Goal: Task Accomplishment & Management: Manage account settings

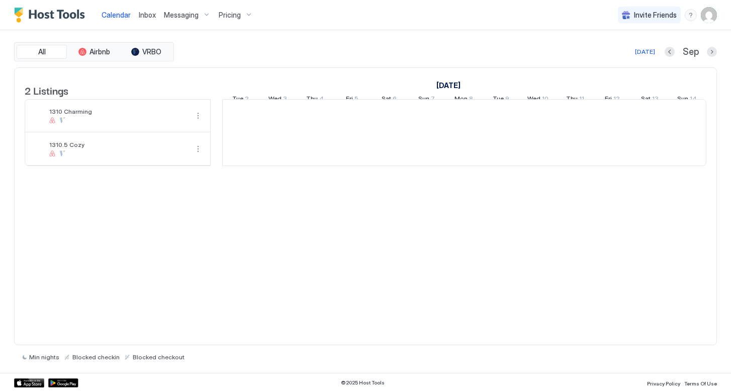
scroll to position [0, 559]
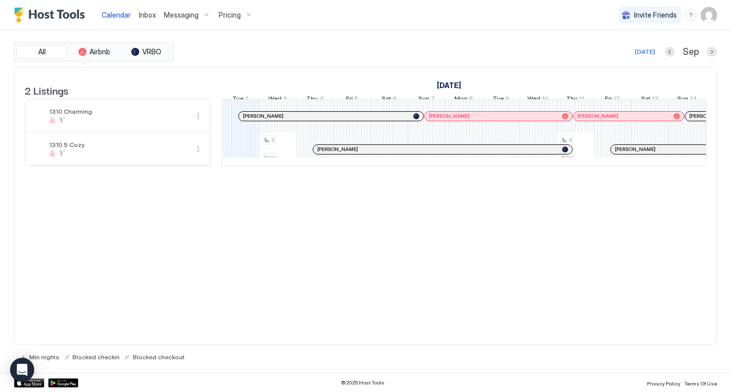
click at [186, 12] on span "Messaging" at bounding box center [181, 15] width 35 height 9
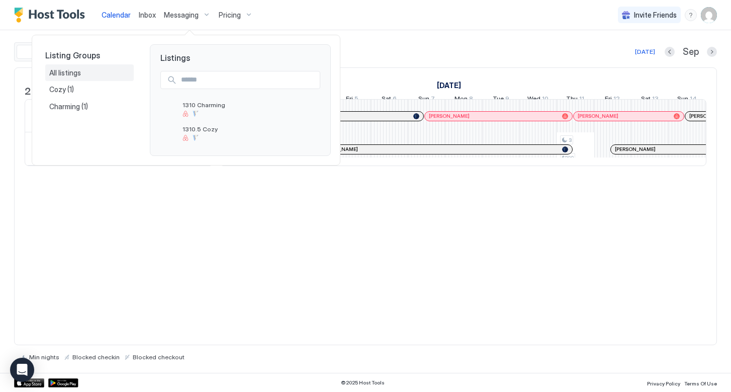
click at [68, 70] on span "All listings" at bounding box center [65, 72] width 33 height 9
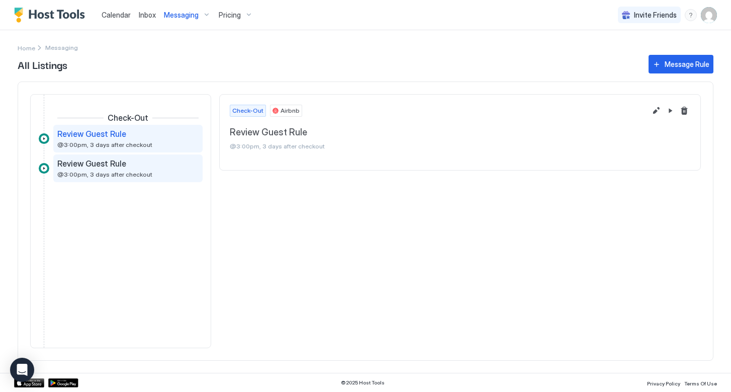
click at [147, 172] on div "Review Guest Rule @3:00pm, 3 days after checkout" at bounding box center [120, 168] width 127 height 20
click at [164, 136] on div "Review Guest Rule" at bounding box center [120, 134] width 127 height 10
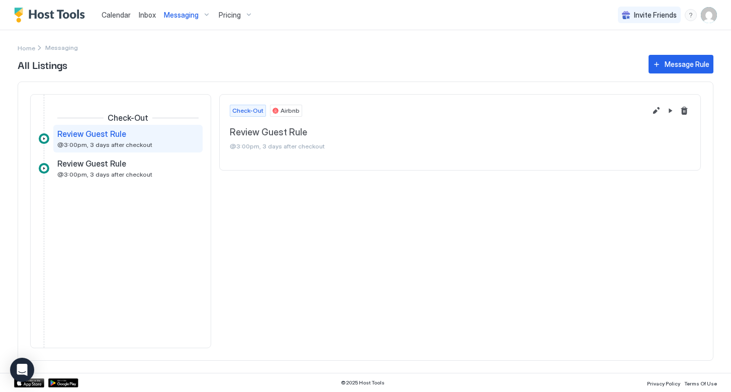
click at [202, 15] on div "Messaging" at bounding box center [187, 15] width 55 height 17
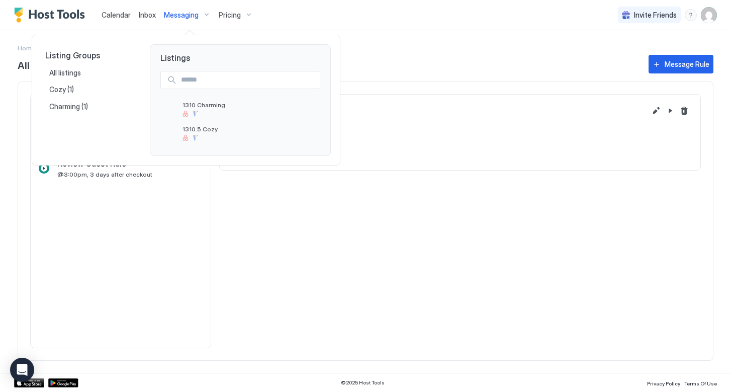
click at [241, 19] on div at bounding box center [365, 196] width 731 height 392
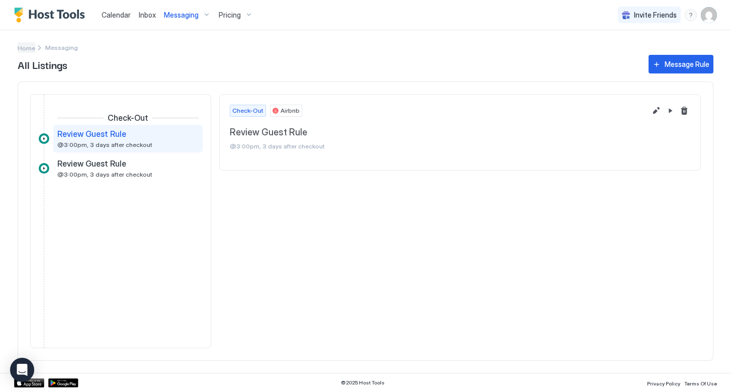
click at [24, 50] on span "Home" at bounding box center [27, 48] width 18 height 8
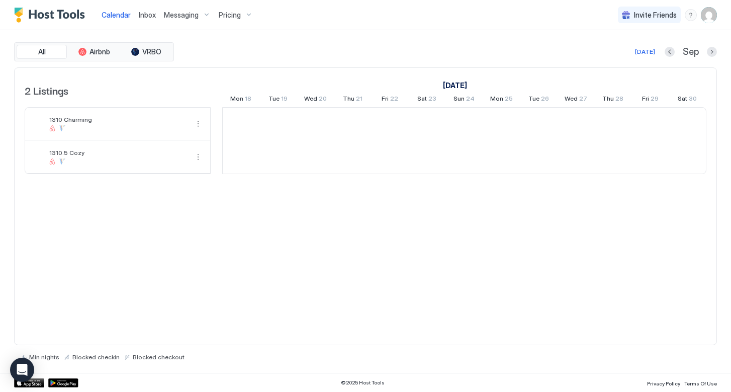
scroll to position [0, 559]
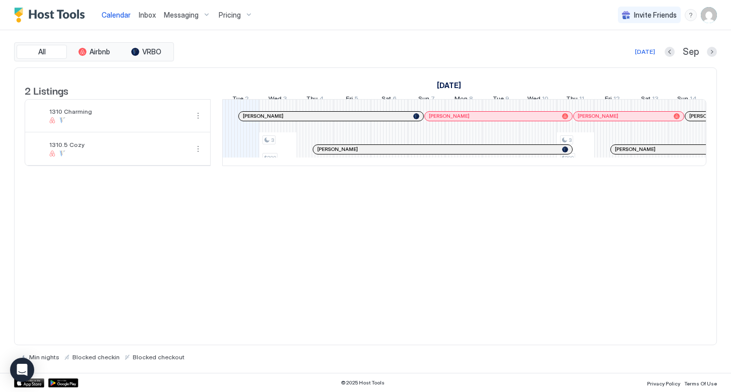
click at [148, 16] on span "Inbox" at bounding box center [147, 15] width 17 height 9
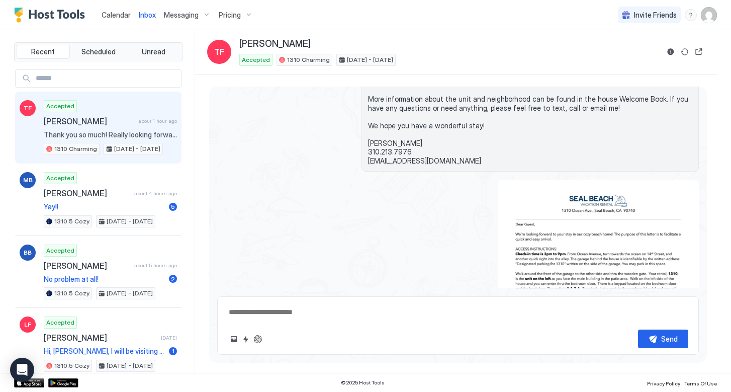
scroll to position [281, 0]
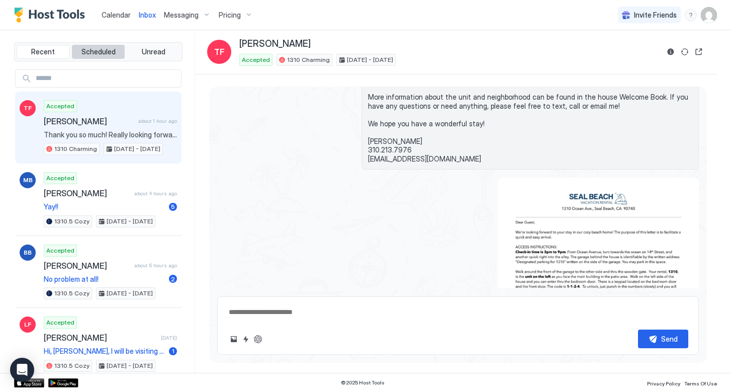
click at [105, 55] on span "Scheduled" at bounding box center [98, 51] width 34 height 9
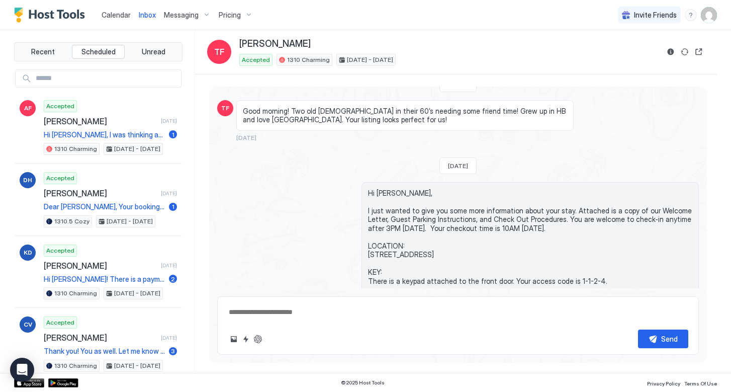
scroll to position [26, 0]
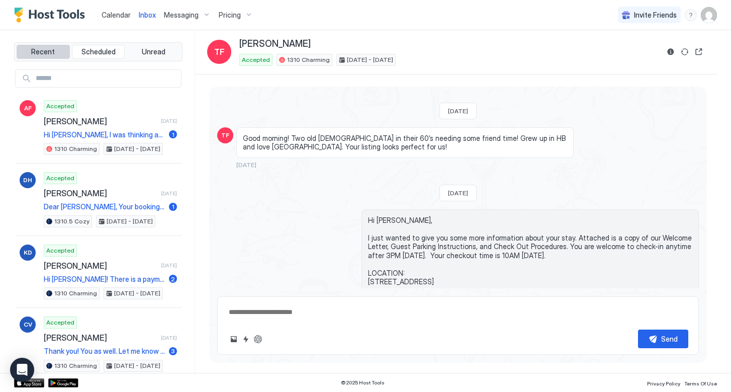
click at [39, 50] on span "Recent" at bounding box center [43, 51] width 24 height 9
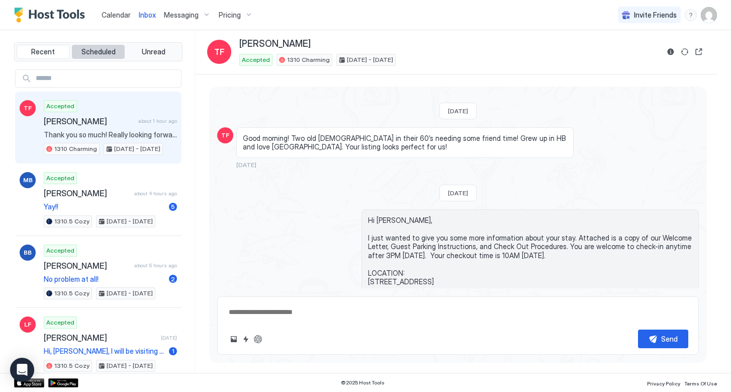
click at [99, 55] on span "Scheduled" at bounding box center [98, 51] width 34 height 9
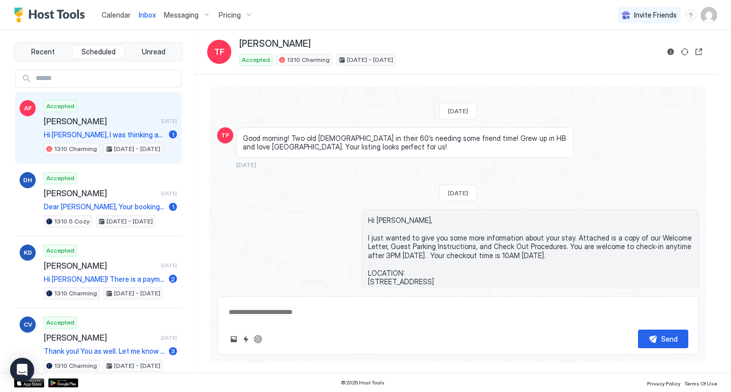
click at [112, 112] on div "Accepted [PERSON_NAME] [DATE] Hi [PERSON_NAME], I was thinking about booking th…" at bounding box center [110, 127] width 133 height 55
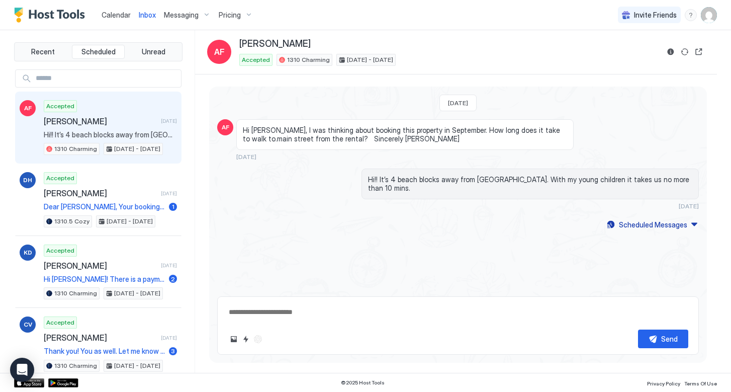
click at [198, 17] on div "Messaging" at bounding box center [187, 15] width 55 height 17
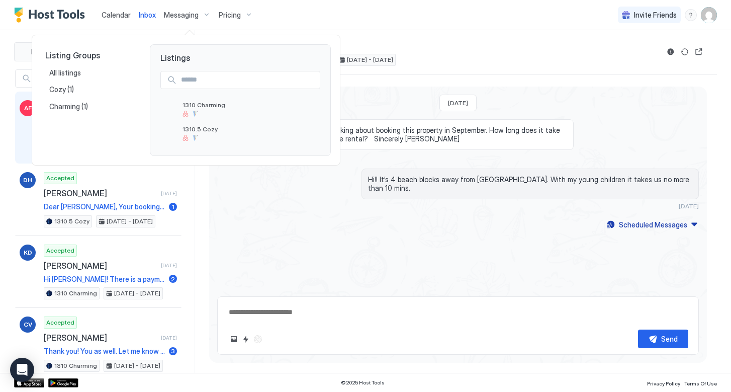
click at [241, 17] on div at bounding box center [365, 196] width 731 height 392
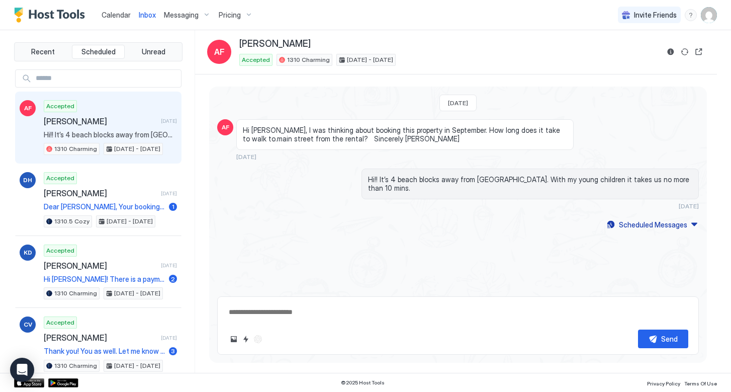
click at [228, 15] on span "Pricing" at bounding box center [230, 15] width 22 height 9
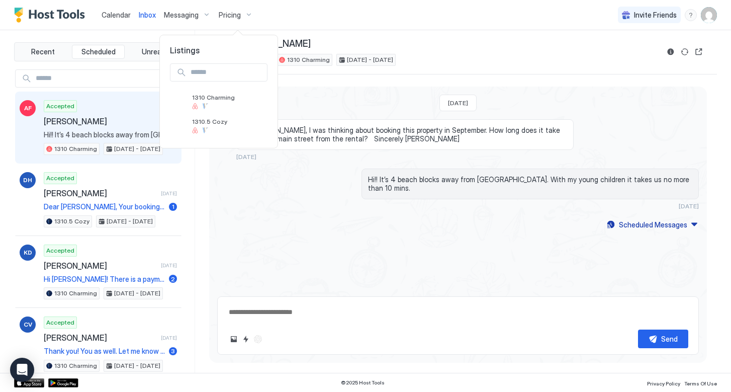
click at [119, 14] on div at bounding box center [365, 196] width 731 height 392
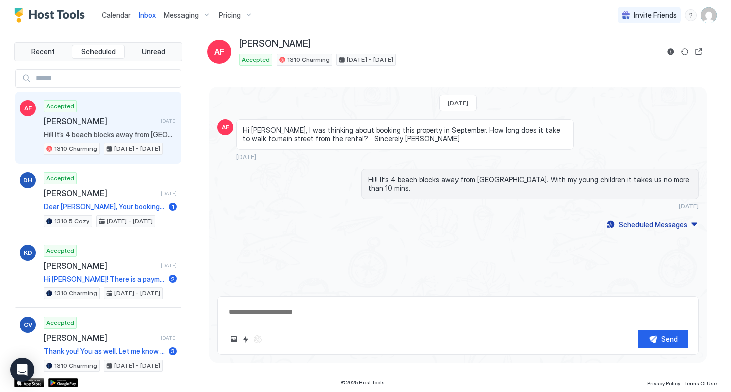
click at [84, 126] on div "Accepted [PERSON_NAME] [DATE] Hi!! It’s 4 beach blocks away from [GEOGRAPHIC_DA…" at bounding box center [110, 127] width 133 height 55
click at [658, 219] on div "Scheduled Messages" at bounding box center [653, 224] width 68 height 11
type textarea "*"
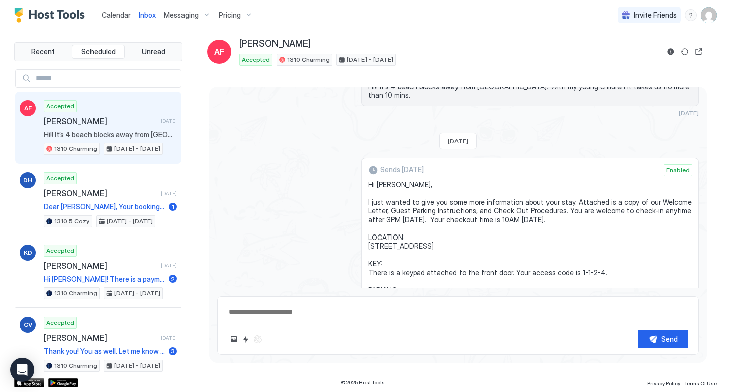
click at [194, 15] on span "Messaging" at bounding box center [181, 15] width 35 height 9
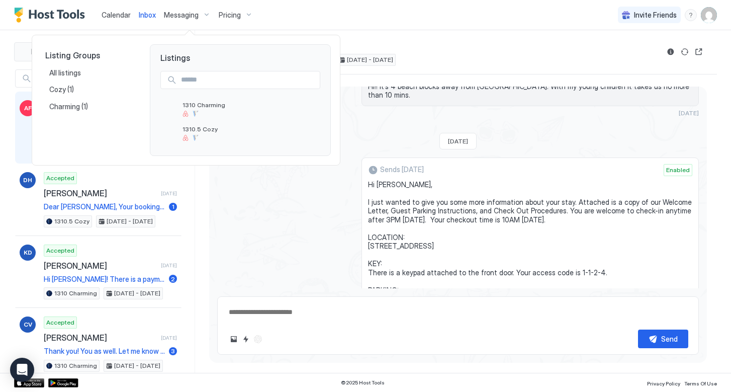
click at [194, 15] on div at bounding box center [365, 196] width 731 height 392
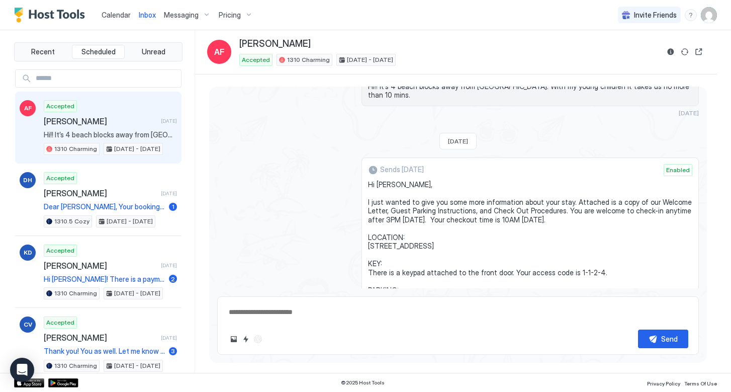
click at [194, 15] on span "Messaging" at bounding box center [181, 15] width 35 height 9
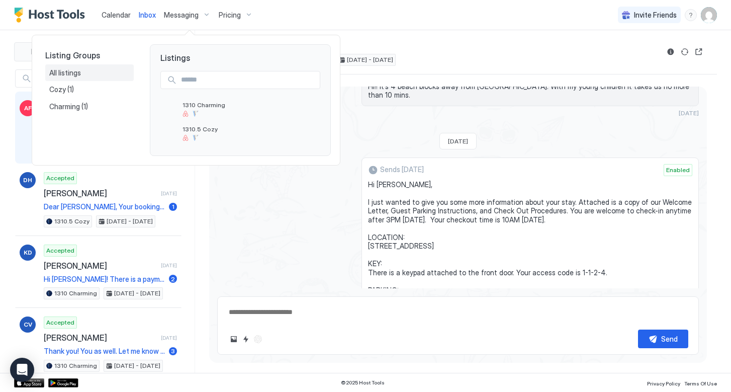
click at [64, 71] on span "All listings" at bounding box center [65, 72] width 33 height 9
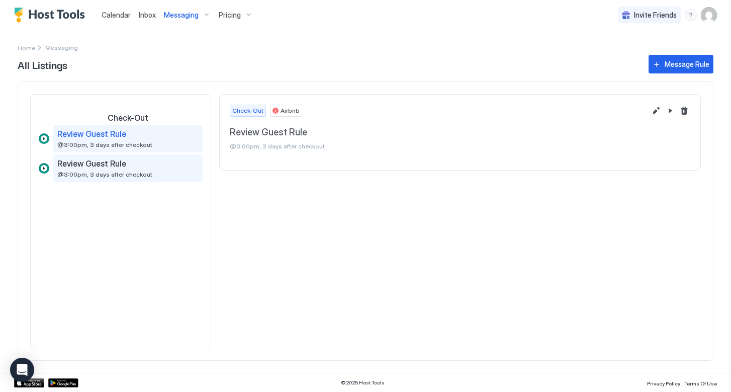
click at [111, 168] on span "Review Guest Rule" at bounding box center [91, 163] width 69 height 10
click at [116, 142] on span "@3:00pm, 3 days after checkout" at bounding box center [104, 145] width 95 height 8
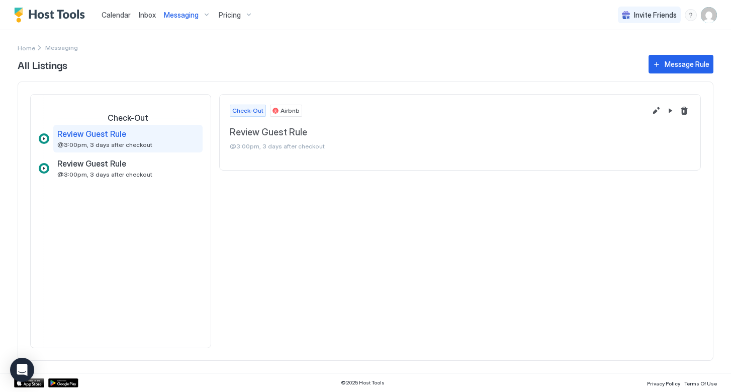
click at [194, 17] on span "Messaging" at bounding box center [181, 15] width 35 height 9
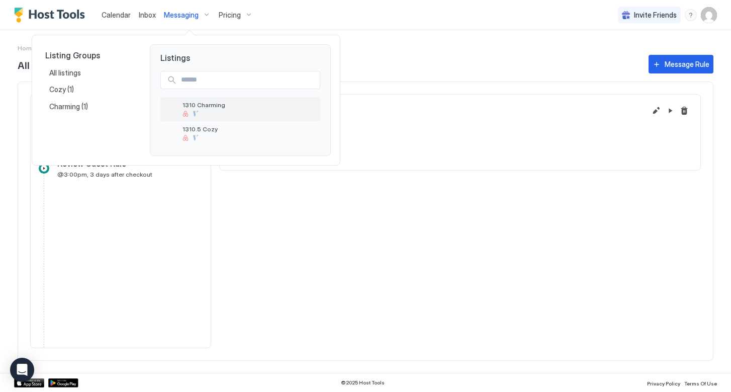
click at [200, 108] on span "1310 Charming" at bounding box center [250, 105] width 134 height 8
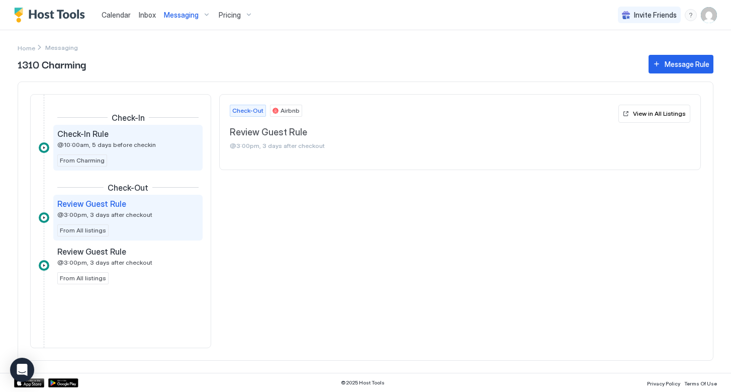
click at [150, 144] on div "Check-In Rule @10:00am, 5 days before checkin" at bounding box center [120, 139] width 127 height 20
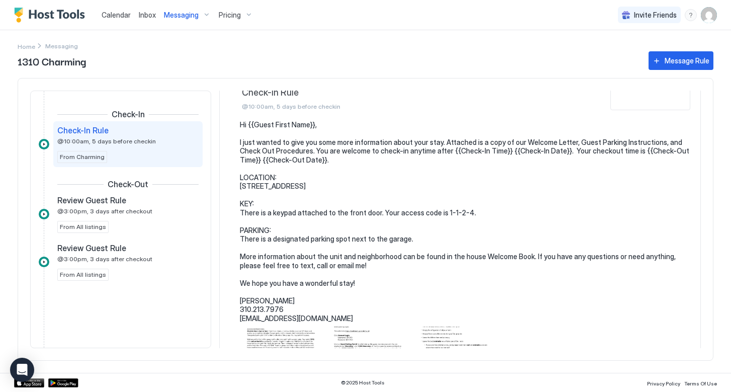
scroll to position [43, 0]
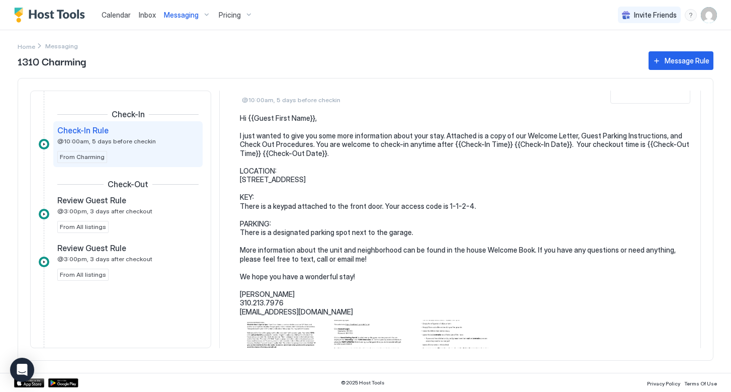
click at [450, 203] on pre "Hi {{Guest First Name}}, I just wanted to give you some more information about …" at bounding box center [465, 215] width 451 height 203
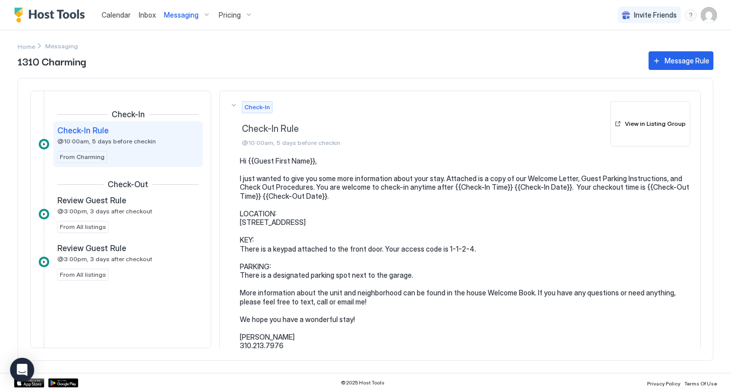
scroll to position [0, 0]
click at [661, 123] on div "View in Listing Group" at bounding box center [655, 123] width 61 height 9
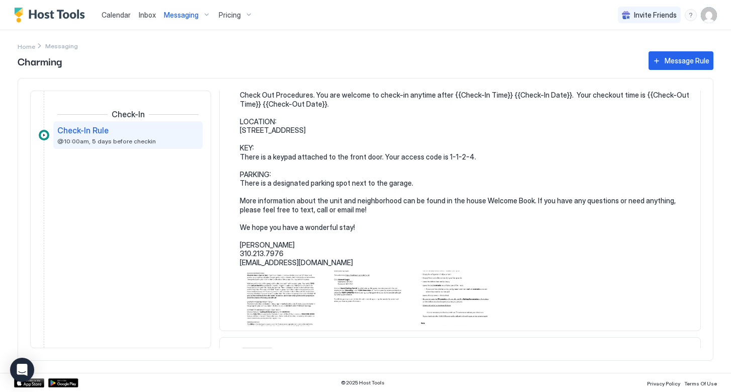
click at [361, 217] on pre "Hi {{Guest First Name}}, I just wanted to give you some more information about …" at bounding box center [465, 165] width 451 height 203
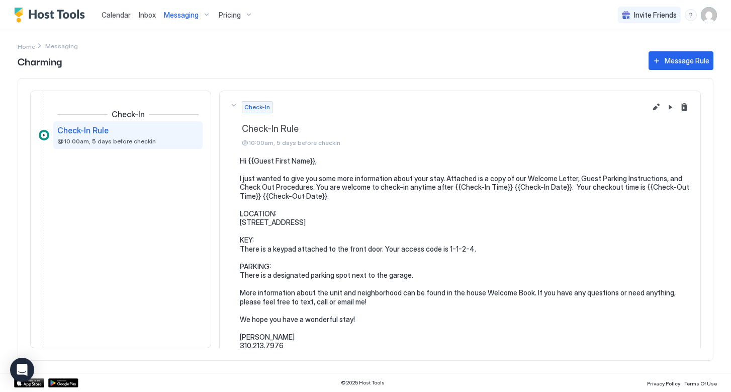
scroll to position [1, 0]
click at [656, 108] on button "Edit message rule" at bounding box center [656, 106] width 12 height 12
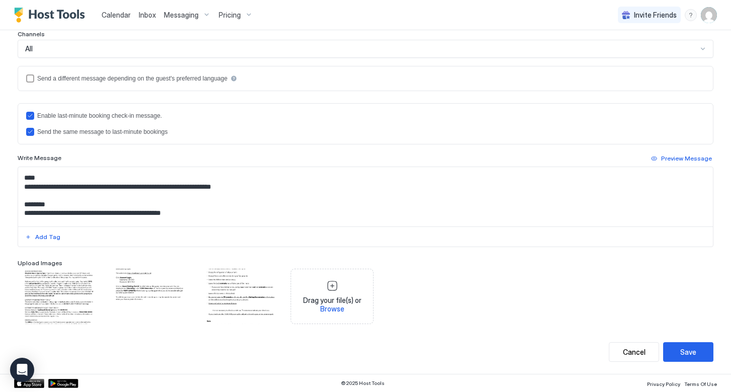
scroll to position [79, 0]
